Goal: Information Seeking & Learning: Learn about a topic

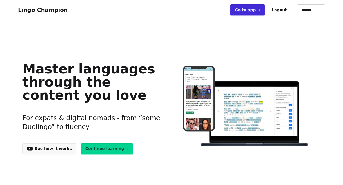
click at [254, 10] on link "Go to app ➝" at bounding box center [247, 9] width 35 height 11
click at [109, 154] on link "Continue learning →" at bounding box center [107, 148] width 53 height 11
